Goal: Check status: Check status

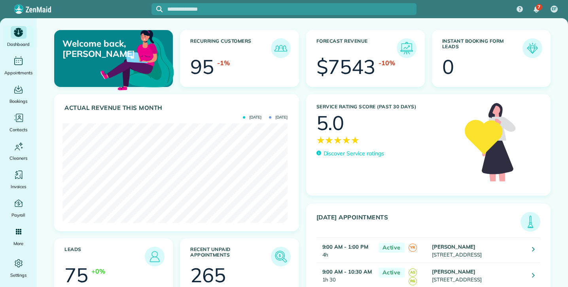
scroll to position [100, 225]
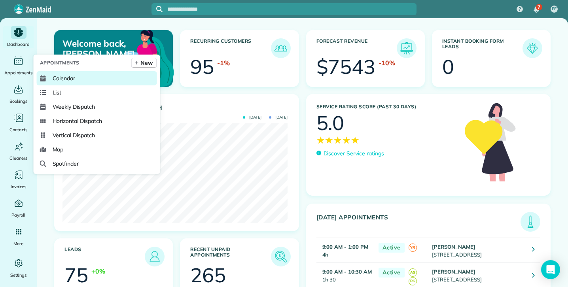
click at [71, 81] on span "Calendar" at bounding box center [64, 78] width 23 height 8
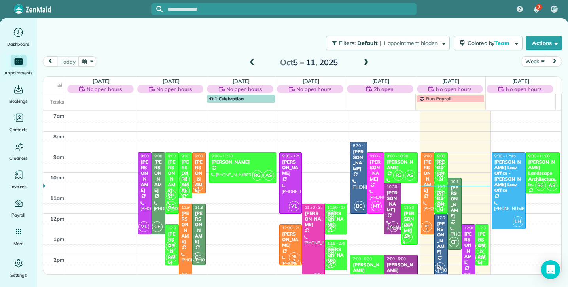
click at [450, 207] on div "[PERSON_NAME]" at bounding box center [454, 202] width 9 height 34
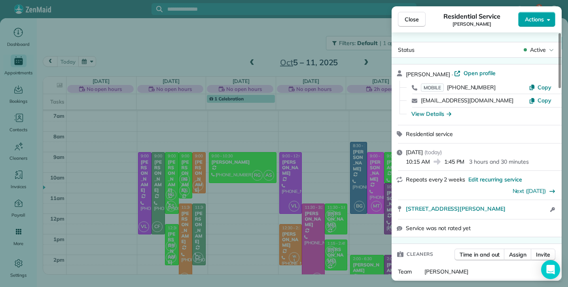
click at [534, 21] on span "Actions" at bounding box center [534, 19] width 19 height 8
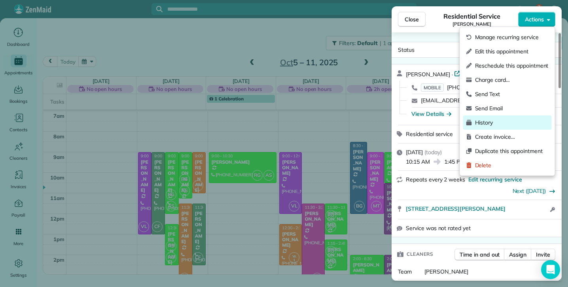
click at [478, 124] on span "History" at bounding box center [512, 123] width 74 height 8
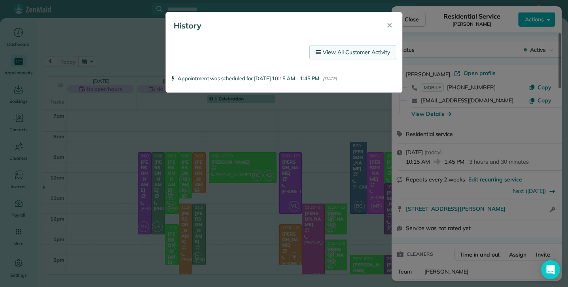
click at [318, 53] on icon at bounding box center [319, 52] width 7 height 6
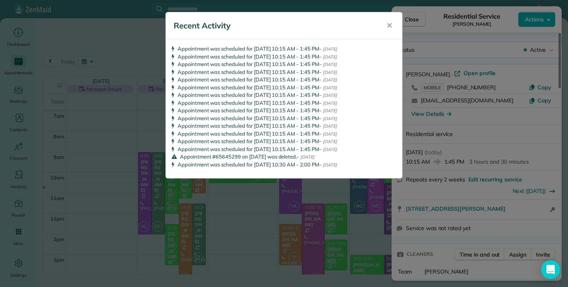
click at [539, 20] on div "Recent Activity ✕ Appointment was scheduled for 03/27/2026 10:15 AM - 1:45 PM -…" at bounding box center [284, 143] width 568 height 287
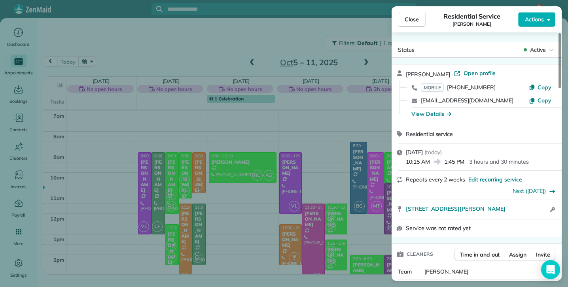
click at [539, 20] on span "Actions" at bounding box center [534, 19] width 19 height 8
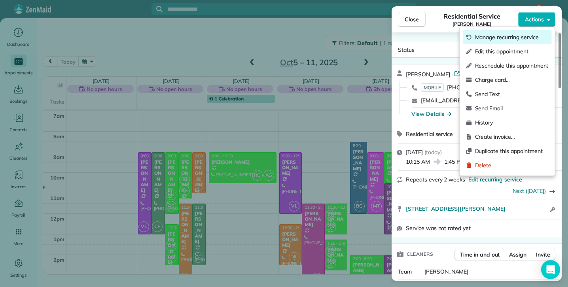
click at [524, 37] on span "Manage recurring service" at bounding box center [512, 37] width 74 height 8
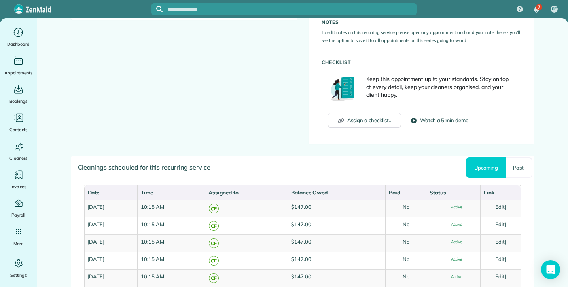
scroll to position [298, 0]
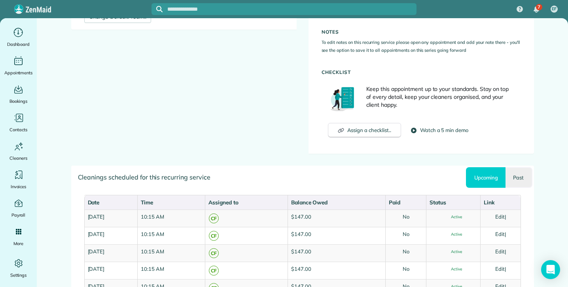
click at [516, 173] on link "Past" at bounding box center [519, 177] width 27 height 21
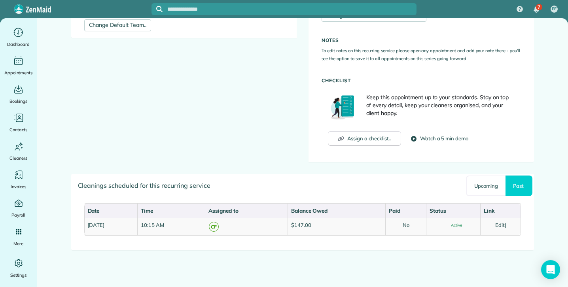
click at [515, 184] on link "Past" at bounding box center [519, 186] width 27 height 21
click at [402, 176] on div "Cleanings scheduled for this recurring service" at bounding box center [303, 185] width 462 height 22
